Goal: Task Accomplishment & Management: Manage account settings

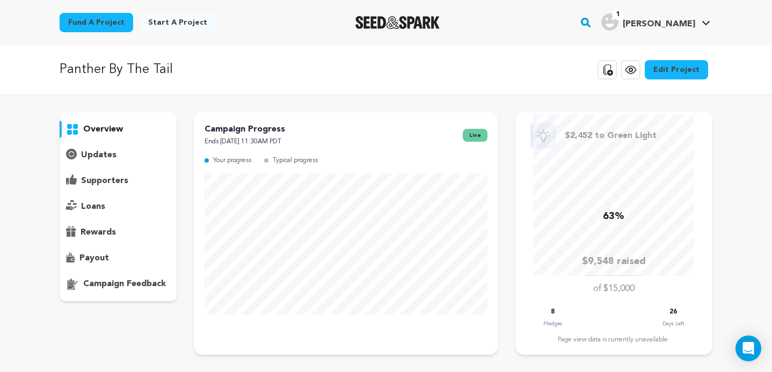
click at [119, 179] on p "supporters" at bounding box center [104, 180] width 47 height 13
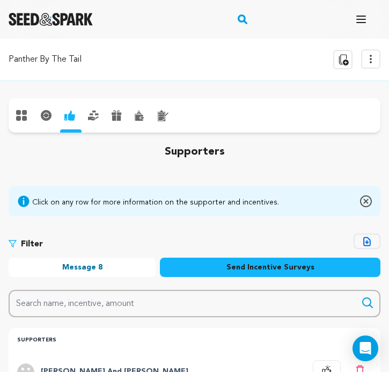
click at [115, 117] on icon at bounding box center [114, 117] width 4 height 5
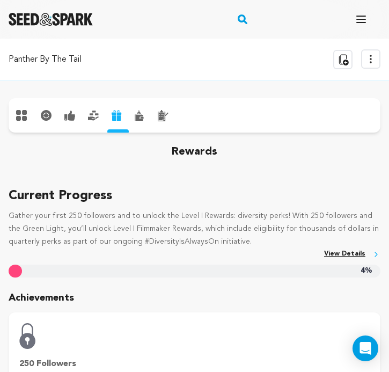
click at [63, 62] on p "Panther By The Tail" at bounding box center [45, 59] width 73 height 13
click at [375, 60] on icon at bounding box center [370, 59] width 13 height 13
click at [363, 21] on icon "button" at bounding box center [361, 19] width 13 height 13
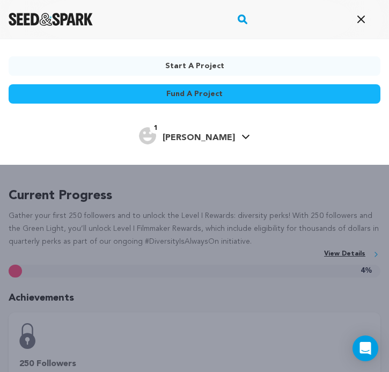
click at [209, 135] on span "[PERSON_NAME]" at bounding box center [199, 138] width 72 height 9
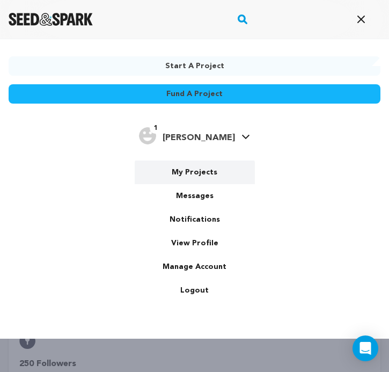
click at [200, 177] on link "My Projects" at bounding box center [195, 172] width 120 height 24
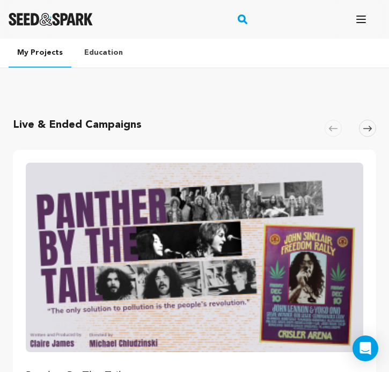
click at [368, 15] on button "Open main menu" at bounding box center [360, 19] width 21 height 21
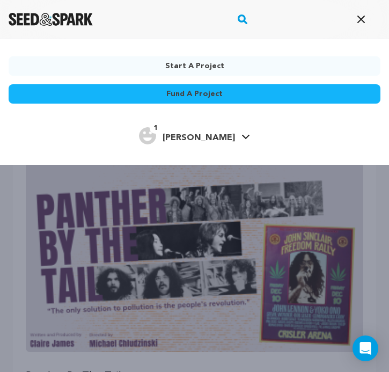
click at [156, 134] on img "Claire J.'s Profile" at bounding box center [147, 135] width 17 height 17
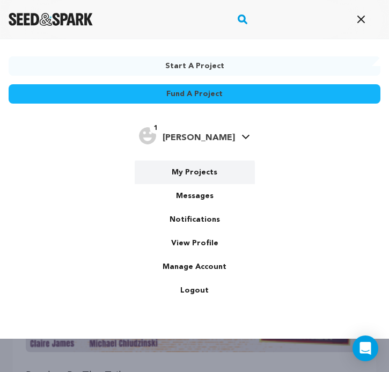
click at [209, 175] on link "My Projects" at bounding box center [195, 172] width 120 height 24
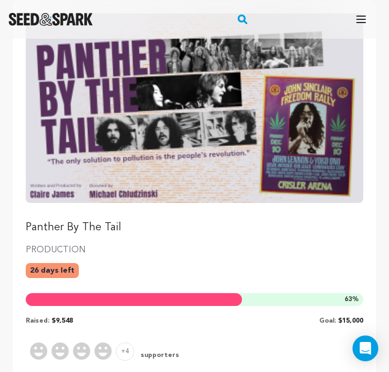
scroll to position [136, 0]
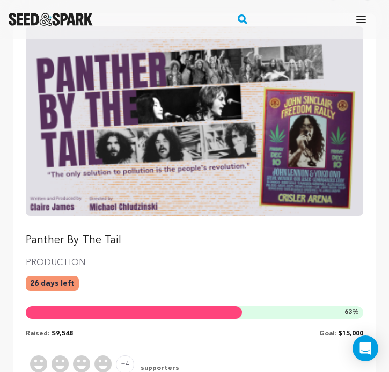
click at [173, 145] on img "Fund Panther By The Tail" at bounding box center [195, 120] width 338 height 189
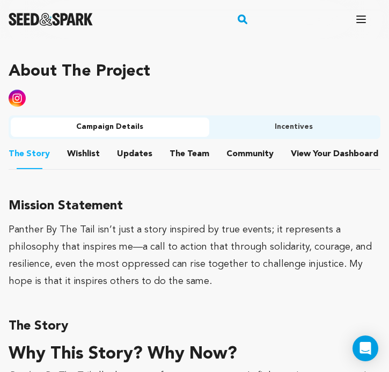
scroll to position [662, 0]
click at [294, 128] on button "Incentives" at bounding box center [294, 127] width 170 height 19
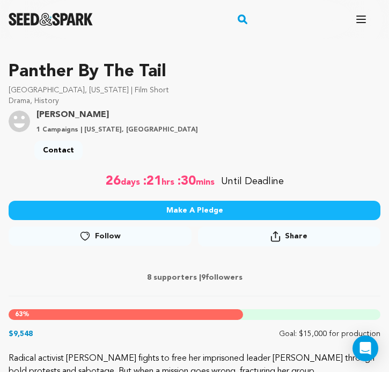
scroll to position [203, 0]
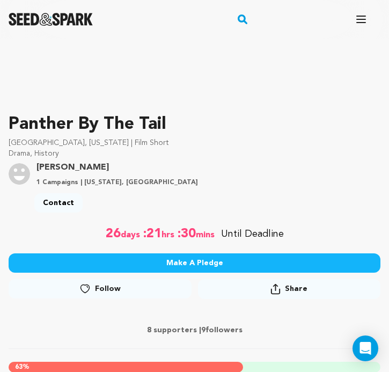
click at [364, 13] on icon "button" at bounding box center [361, 19] width 13 height 13
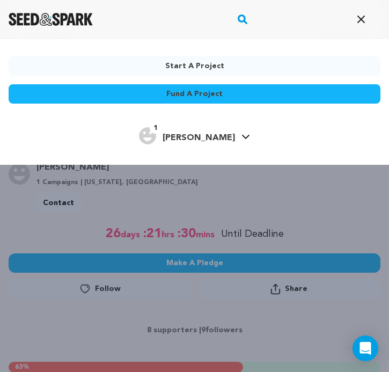
click at [268, 221] on div "Start a project Fund a project 1" at bounding box center [194, 225] width 389 height 372
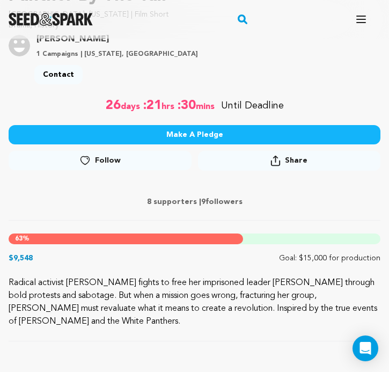
scroll to position [333, 0]
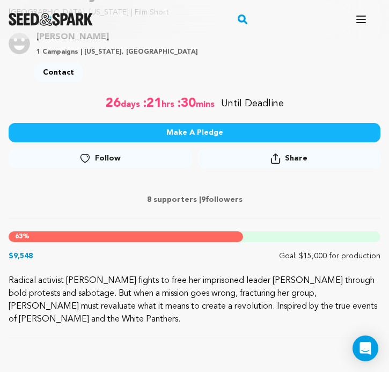
click at [176, 234] on div "63 %" at bounding box center [126, 236] width 235 height 11
click at [32, 255] on p "$9,548" at bounding box center [21, 256] width 24 height 11
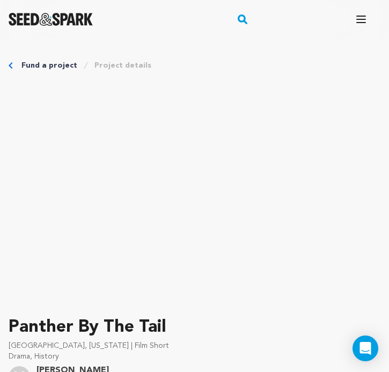
scroll to position [0, 0]
click at [364, 17] on icon "button" at bounding box center [361, 19] width 13 height 13
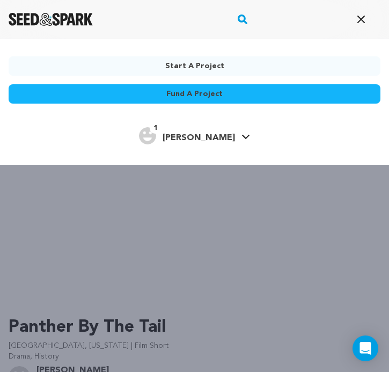
click at [233, 135] on div "1 Claire J." at bounding box center [195, 136] width 372 height 23
click at [242, 136] on icon at bounding box center [246, 136] width 9 height 5
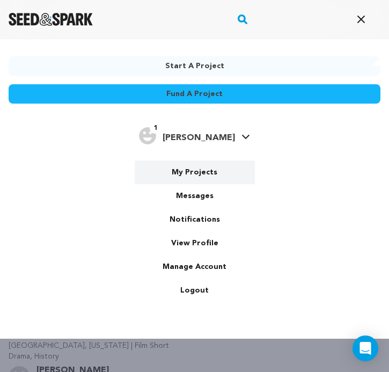
click at [198, 171] on link "My Projects" at bounding box center [195, 172] width 120 height 24
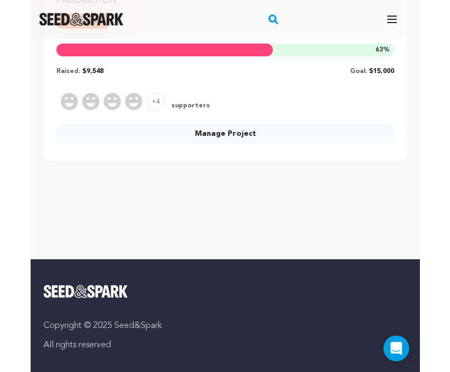
scroll to position [408, 0]
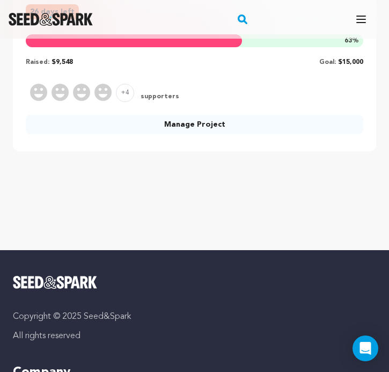
click at [208, 127] on link "Manage Project" at bounding box center [195, 124] width 338 height 19
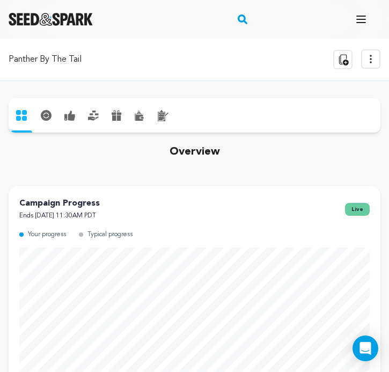
click at [46, 112] on icon at bounding box center [46, 115] width 11 height 11
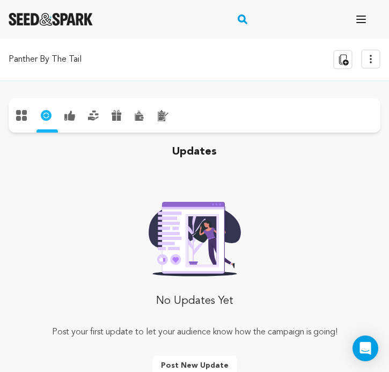
click at [71, 112] on icon at bounding box center [71, 116] width 7 height 10
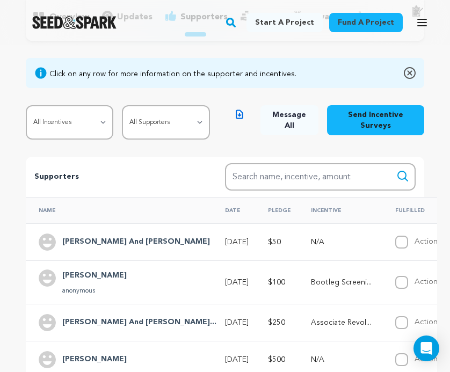
scroll to position [25, 0]
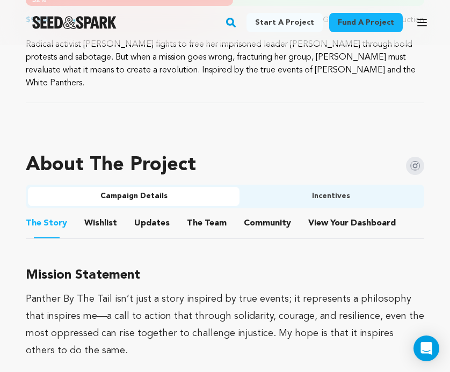
scroll to position [596, 0]
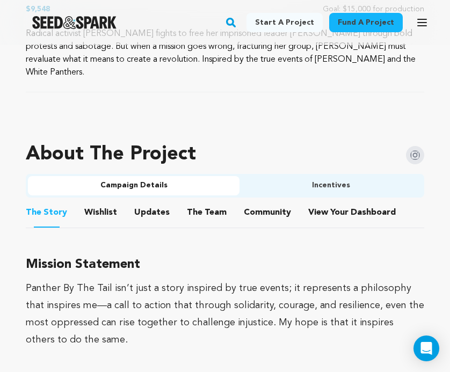
click at [341, 176] on button "Incentives" at bounding box center [330, 185] width 182 height 19
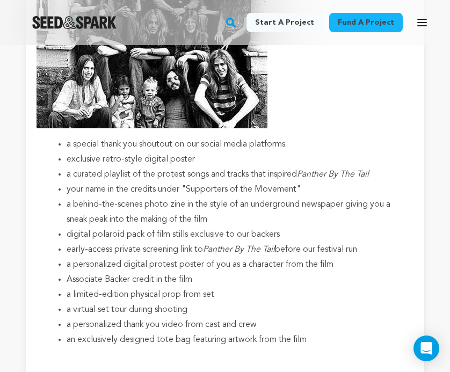
scroll to position [3076, 0]
